Goal: Navigation & Orientation: Find specific page/section

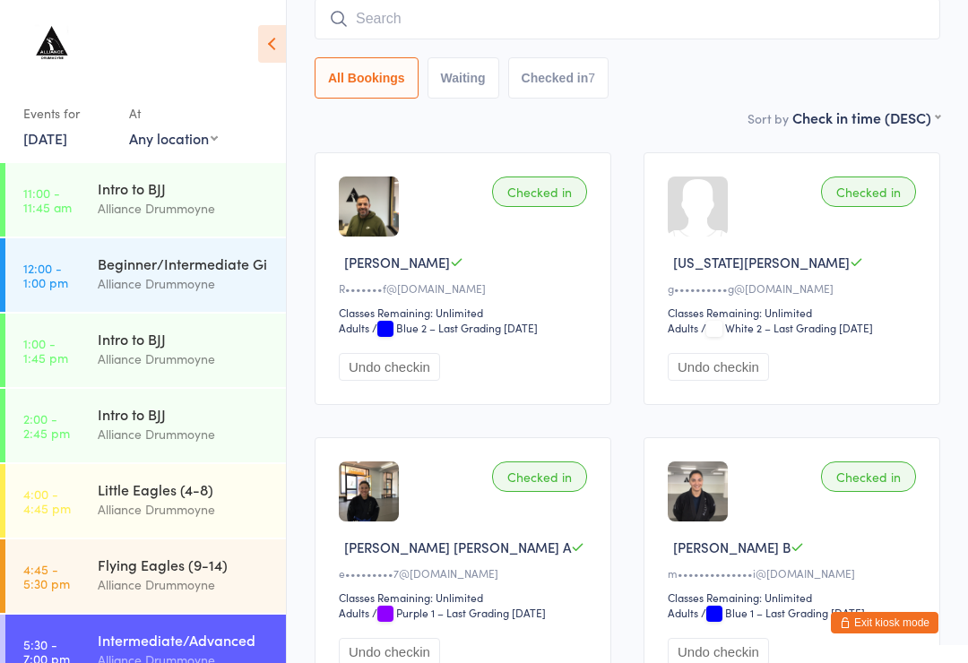
scroll to position [253, 0]
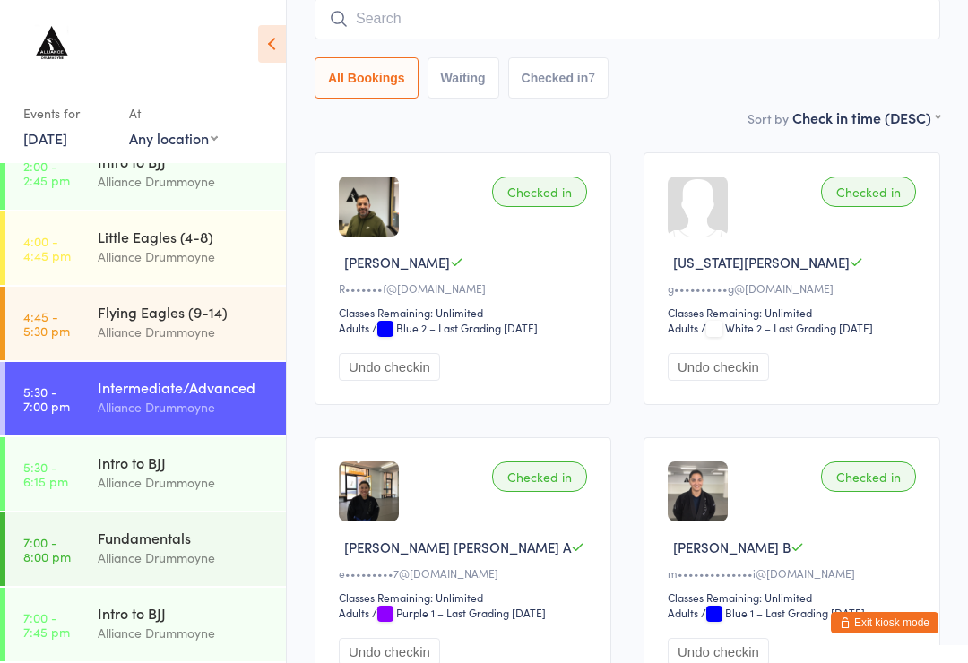
click at [891, 620] on button "Exit kiosk mode" at bounding box center [885, 623] width 108 height 22
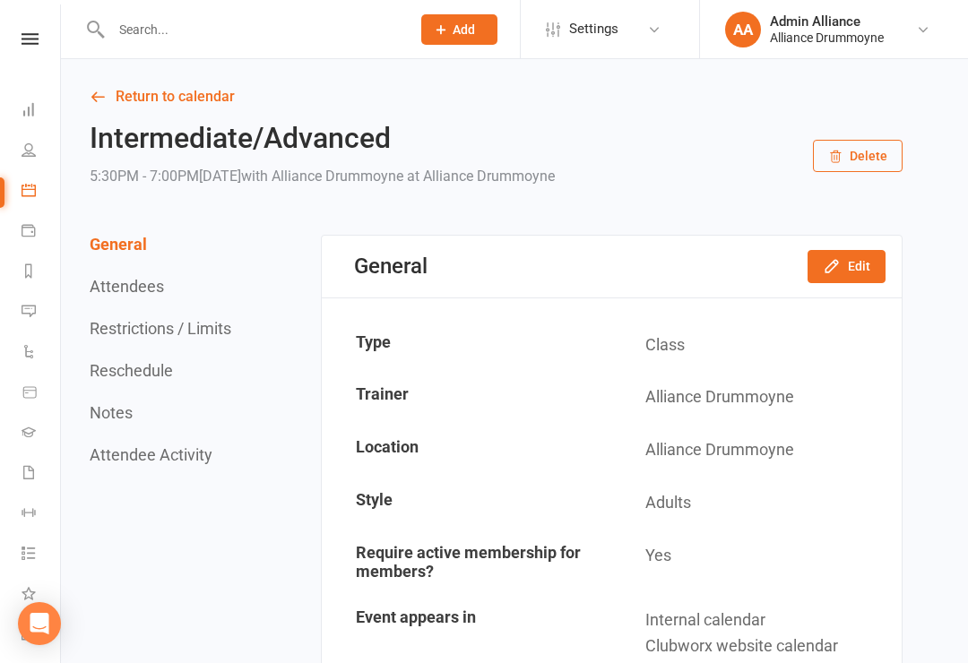
click at [34, 99] on link "Dashboard" at bounding box center [42, 111] width 40 height 40
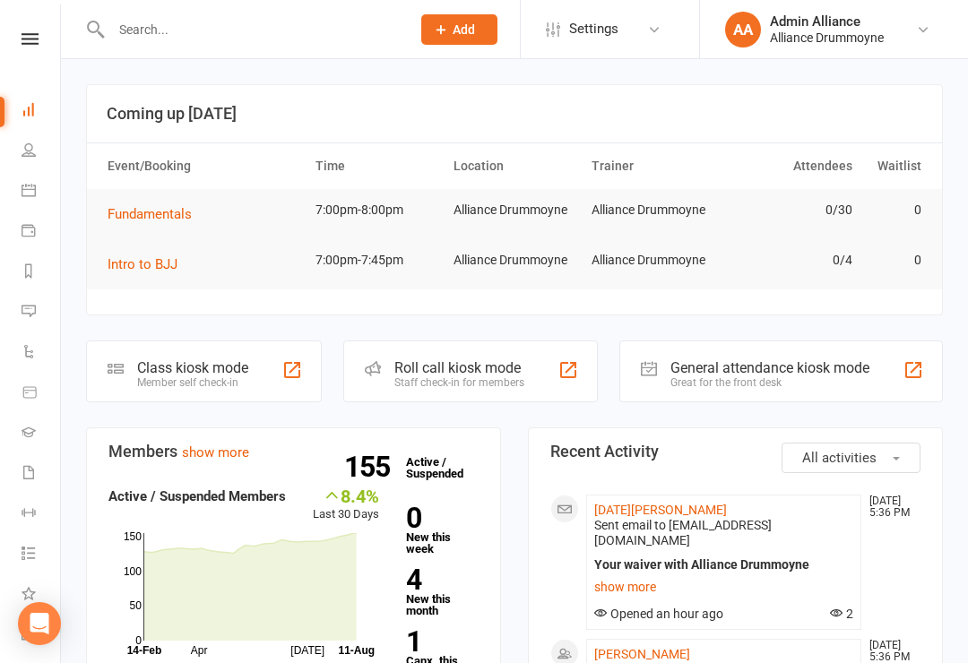
click at [22, 181] on link "Calendar" at bounding box center [42, 192] width 40 height 40
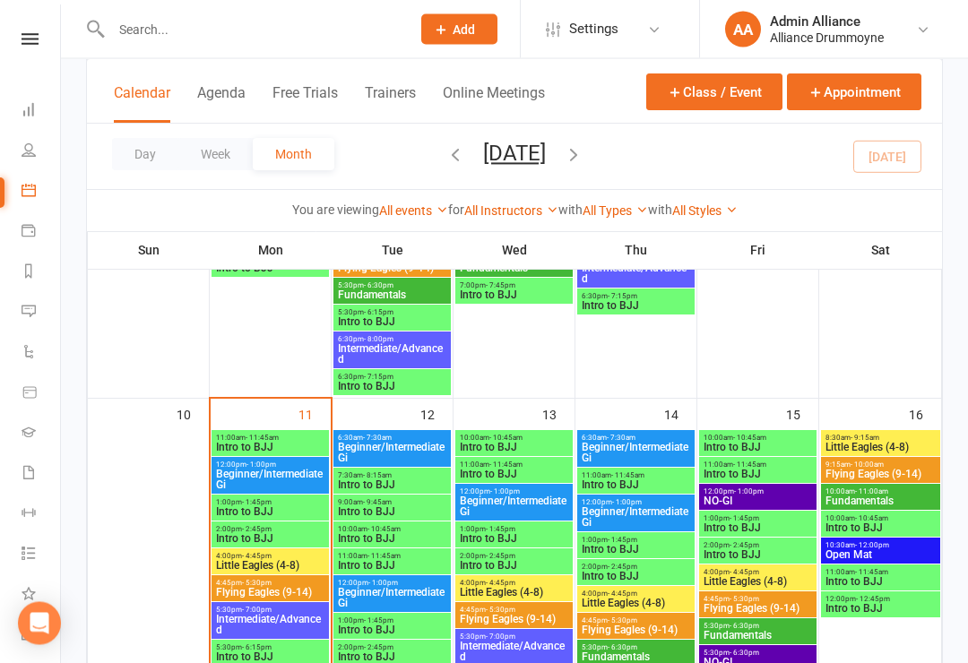
scroll to position [910, 0]
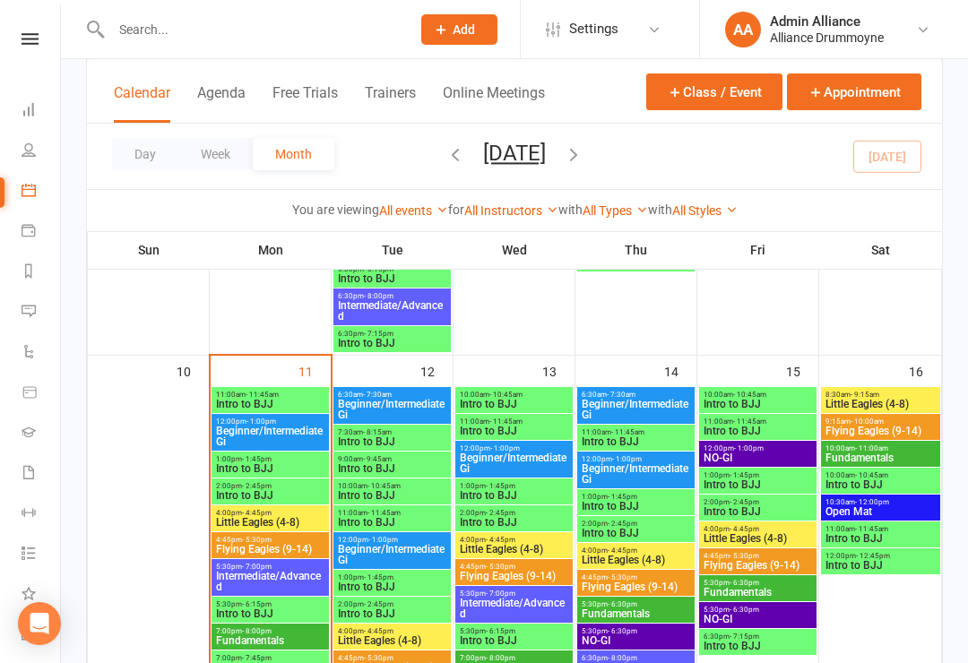
click at [414, 641] on span "Little Eagles (4-8)" at bounding box center [392, 641] width 110 height 11
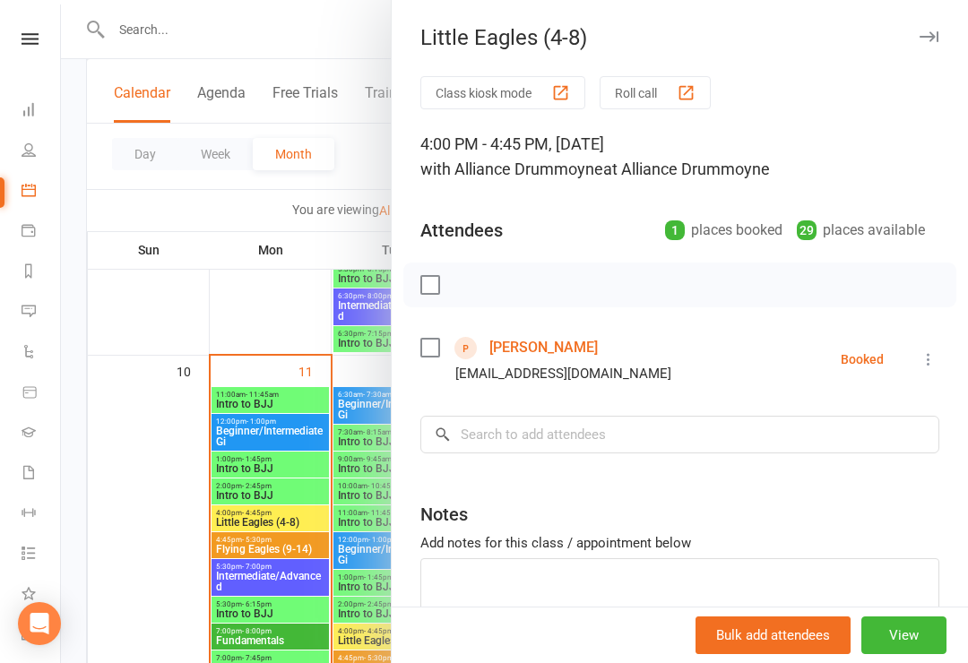
click at [192, 515] on div at bounding box center [514, 331] width 907 height 663
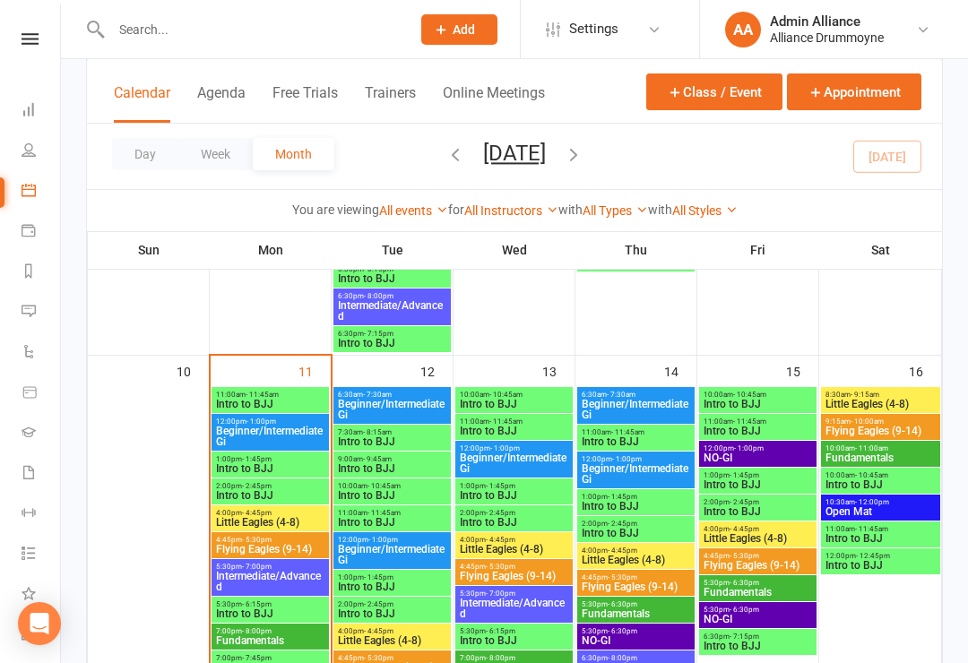
click at [30, 98] on link "Dashboard" at bounding box center [42, 111] width 40 height 40
